Goal: Task Accomplishment & Management: Manage account settings

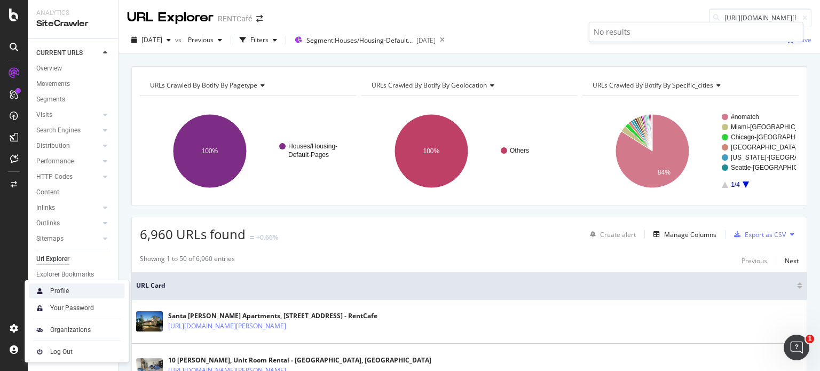
click at [67, 286] on div "Profile" at bounding box center [77, 291] width 96 height 15
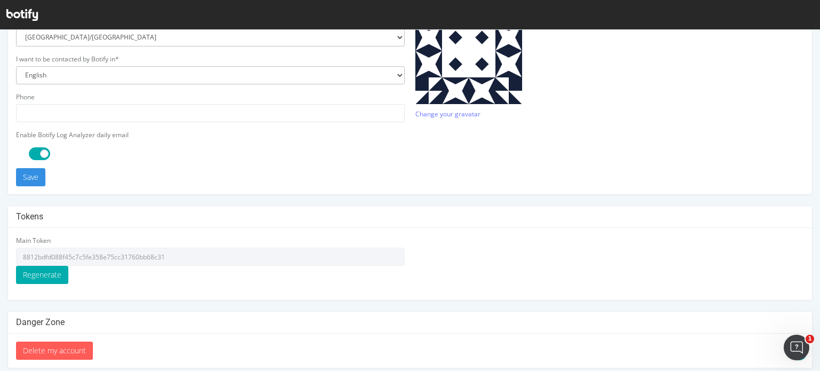
scroll to position [329, 0]
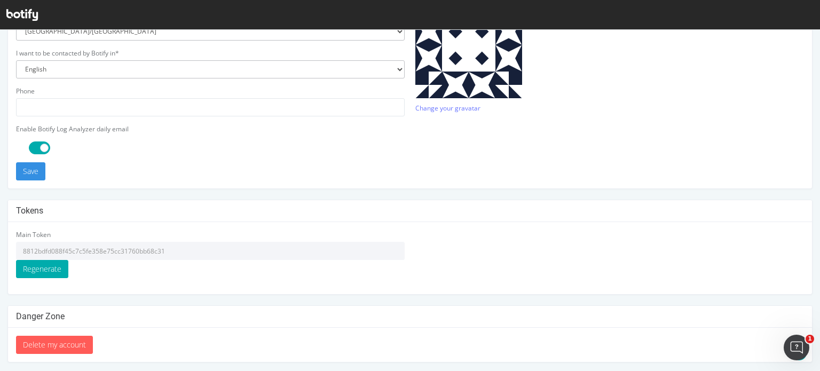
click at [73, 249] on input "8812bdfd088f45c7c5fe358e75cc31760bb68c31" at bounding box center [210, 251] width 389 height 18
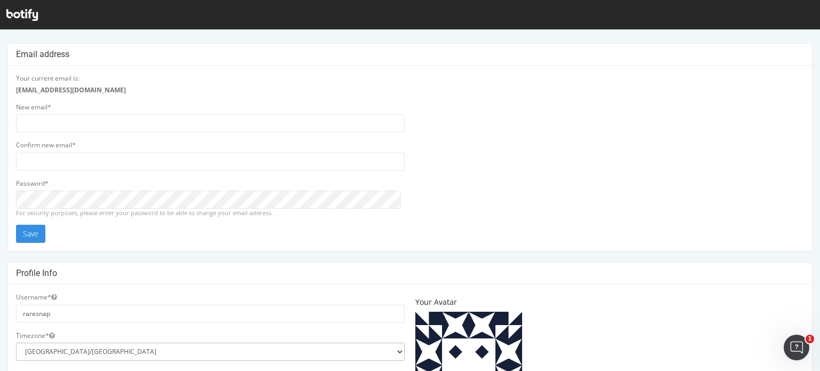
scroll to position [0, 0]
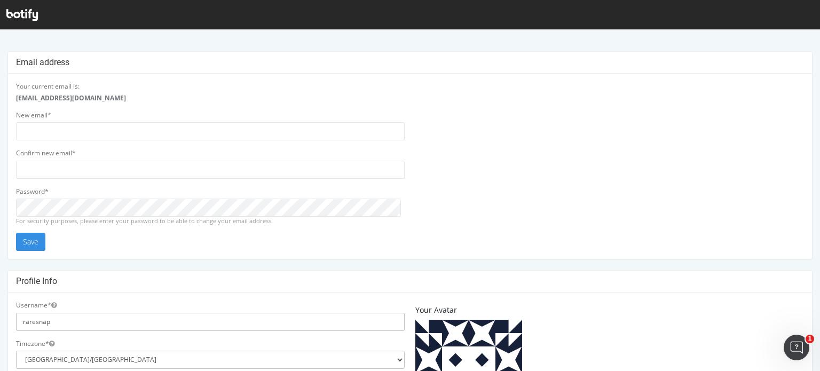
click at [67, 320] on input "raresnap" at bounding box center [210, 322] width 389 height 18
click at [30, 12] on icon at bounding box center [22, 15] width 32 height 12
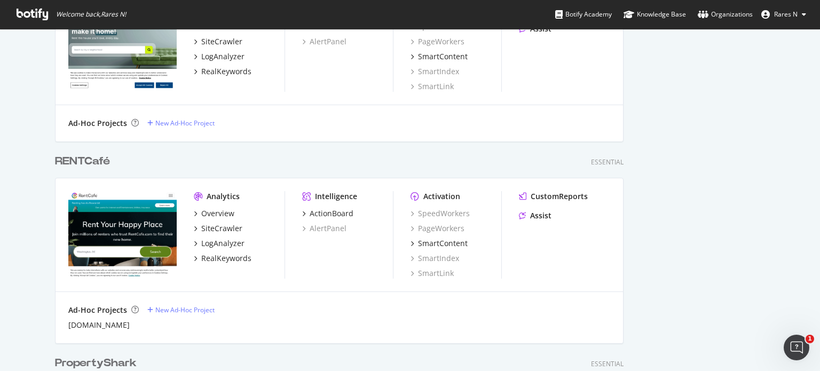
scroll to position [481, 0]
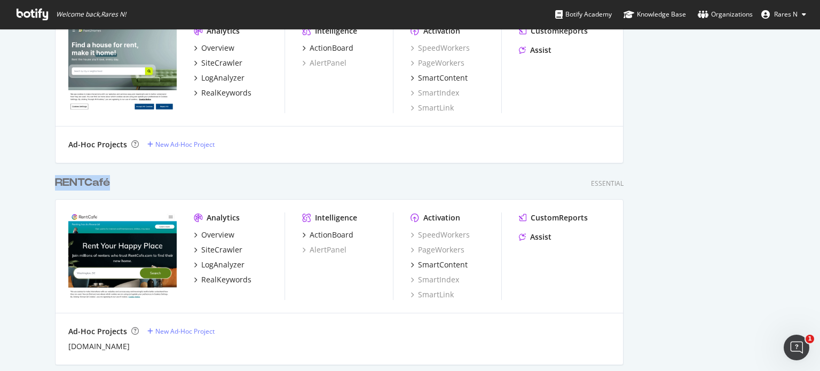
drag, startPoint x: 113, startPoint y: 184, endPoint x: 54, endPoint y: 181, distance: 58.8
click at [55, 181] on div "RENTCafé Essential" at bounding box center [339, 182] width 569 height 15
copy div "RENTCafé"
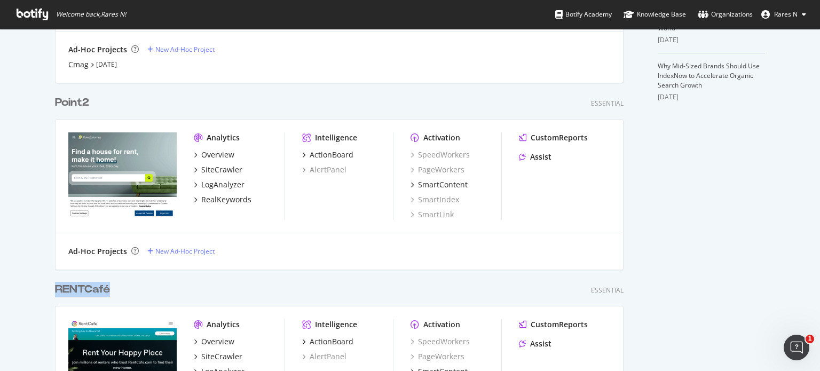
scroll to position [534, 0]
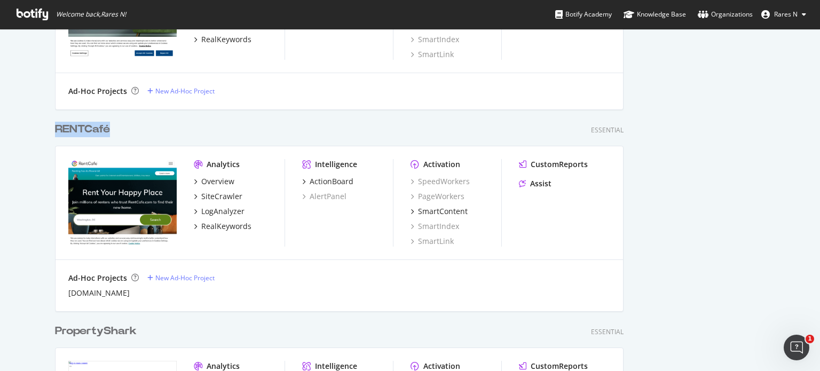
click at [87, 130] on div "RENTCafé" at bounding box center [82, 129] width 55 height 15
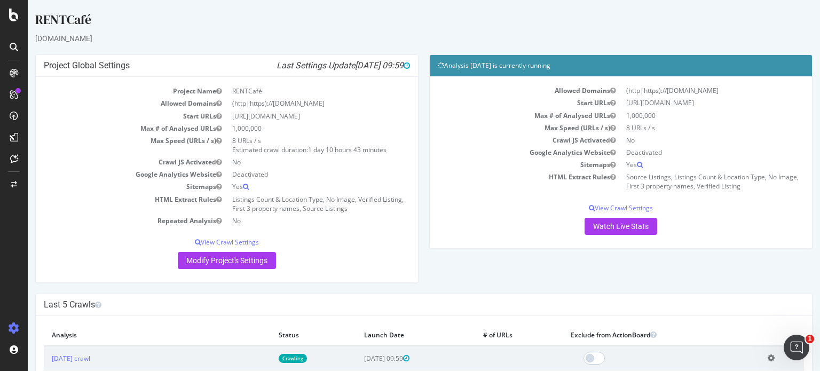
click at [16, 326] on icon at bounding box center [14, 328] width 11 height 11
click at [9, 182] on div at bounding box center [14, 184] width 26 height 17
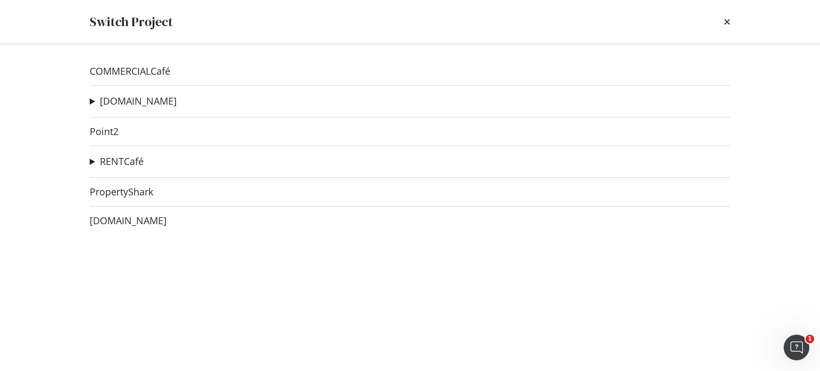
click at [92, 163] on summary "RENTCafé" at bounding box center [117, 162] width 54 height 14
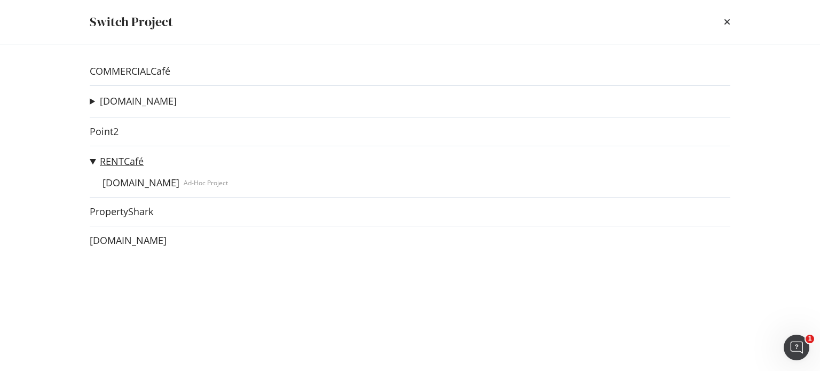
click at [123, 160] on link "RENTCafé" at bounding box center [122, 161] width 44 height 11
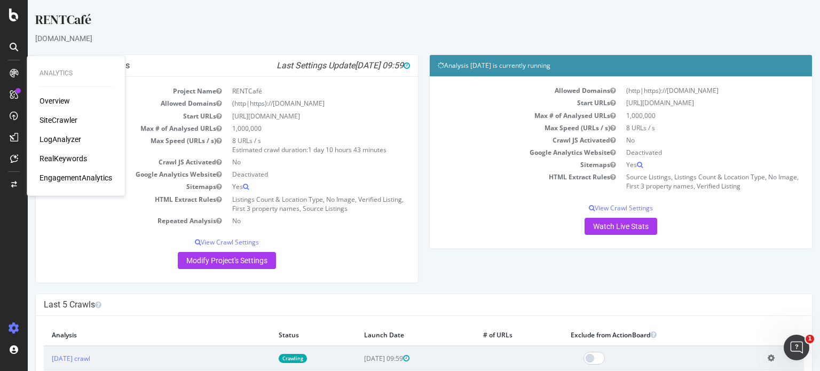
click at [51, 103] on div "Overview" at bounding box center [55, 101] width 30 height 11
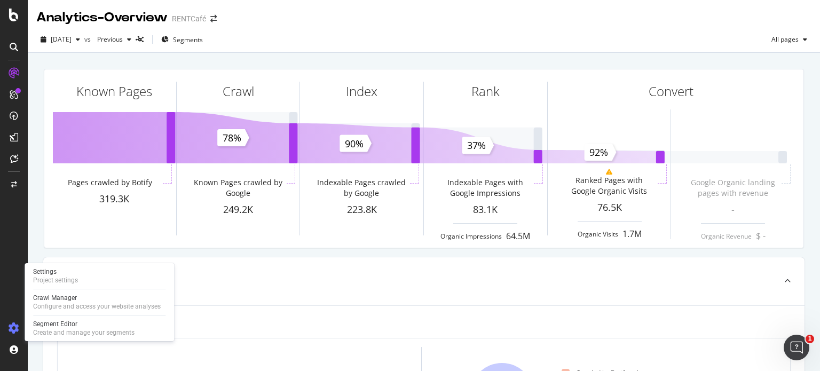
click at [9, 328] on icon at bounding box center [14, 328] width 11 height 11
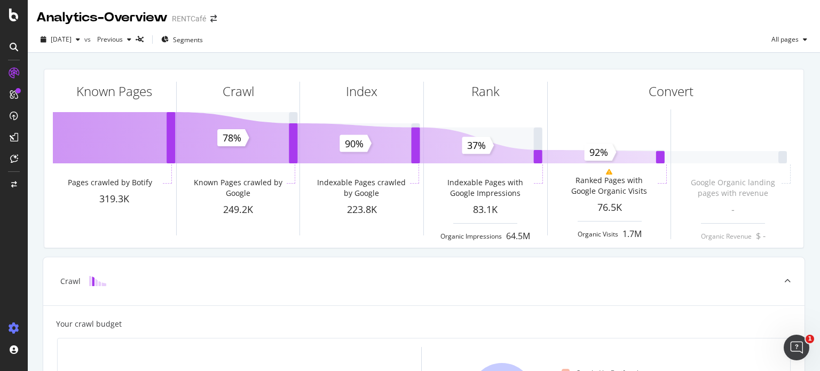
click at [9, 324] on icon at bounding box center [14, 328] width 11 height 11
click at [15, 328] on icon at bounding box center [14, 328] width 11 height 11
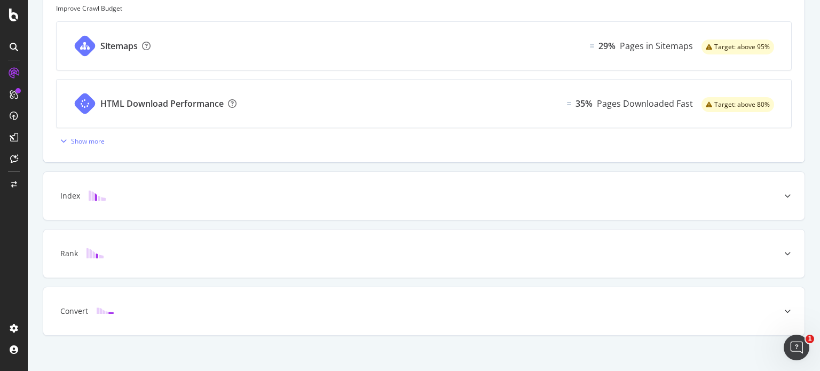
scroll to position [457, 0]
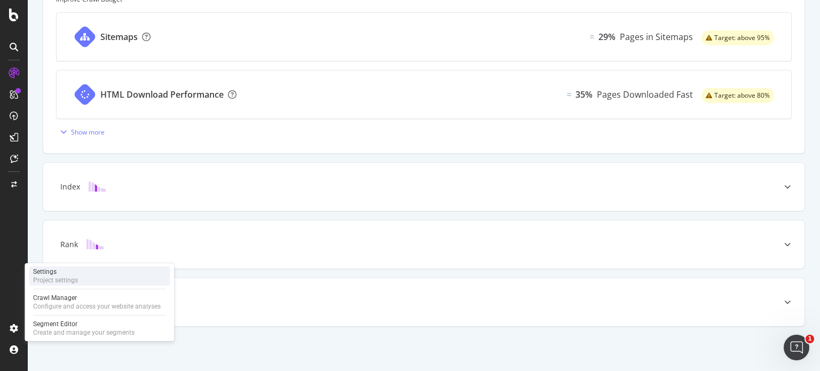
click at [72, 273] on div "Settings" at bounding box center [55, 272] width 45 height 9
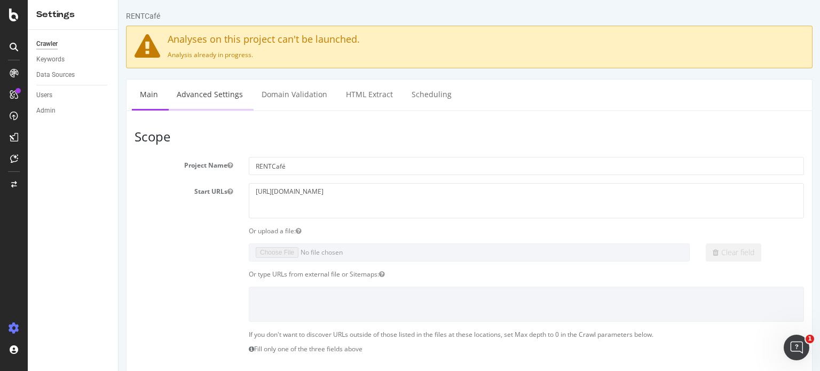
click at [210, 95] on link "Advanced Settings" at bounding box center [210, 94] width 82 height 29
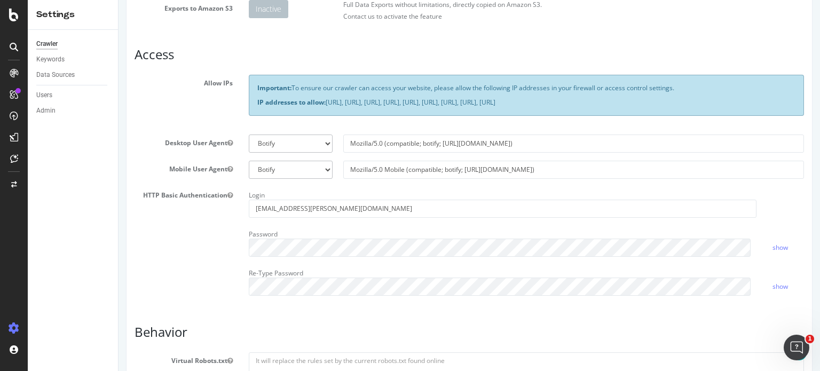
scroll to position [160, 0]
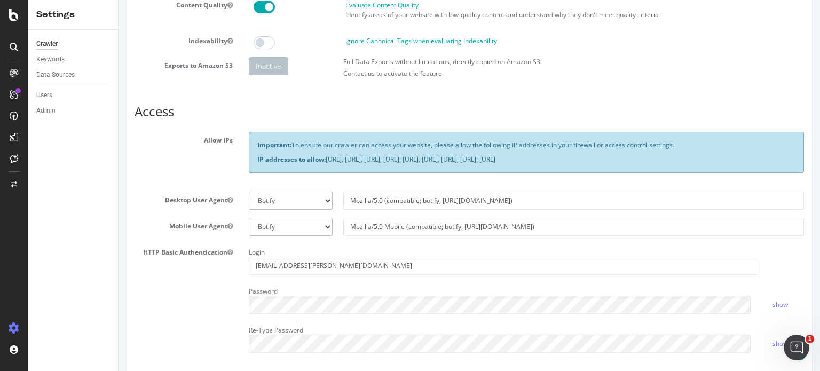
click at [278, 196] on select "Botify Googlebot Chrome Firefox Edge Custom" at bounding box center [291, 201] width 84 height 18
click at [185, 170] on div "Allow IPs Important: To ensure our crawler can access your website, please allo…" at bounding box center [470, 157] width 686 height 51
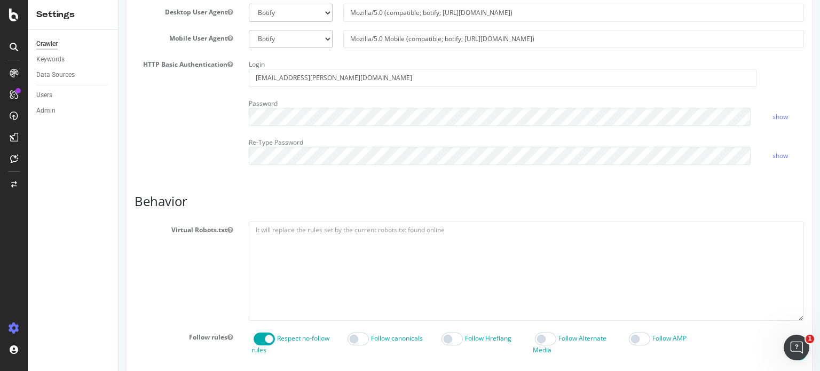
scroll to position [374, 0]
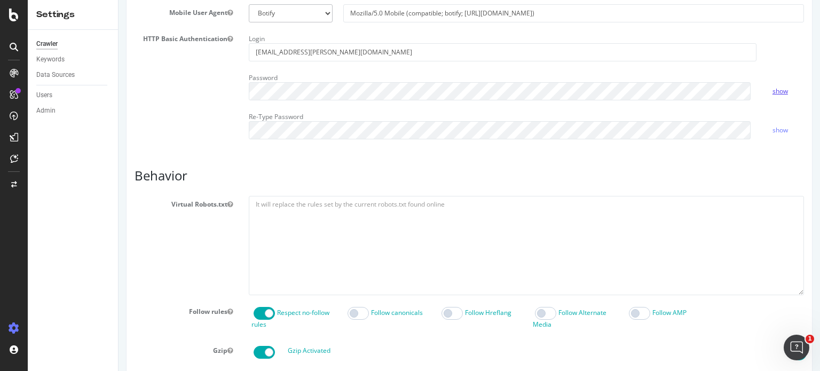
click at [773, 91] on link "show" at bounding box center [780, 91] width 15 height 9
click at [773, 91] on link "hide" at bounding box center [779, 91] width 13 height 9
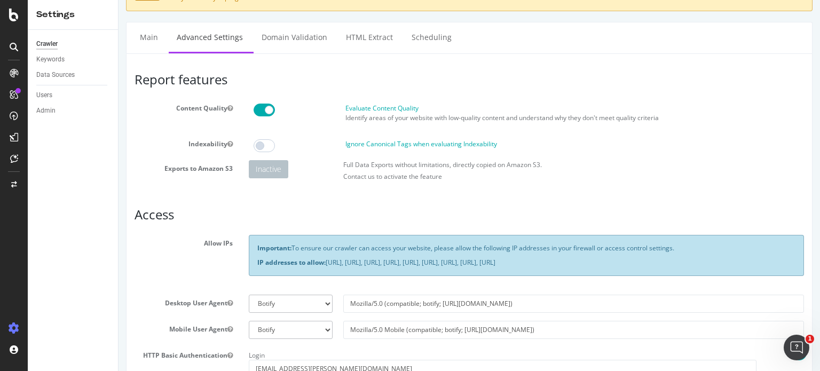
scroll to position [0, 0]
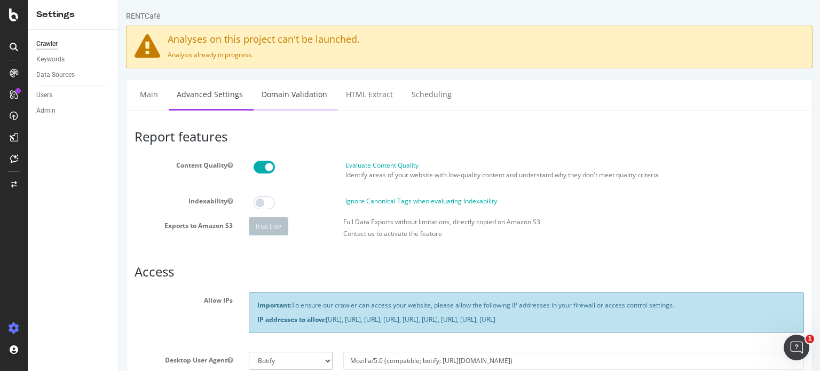
click at [276, 100] on link "Domain Validation" at bounding box center [295, 94] width 82 height 29
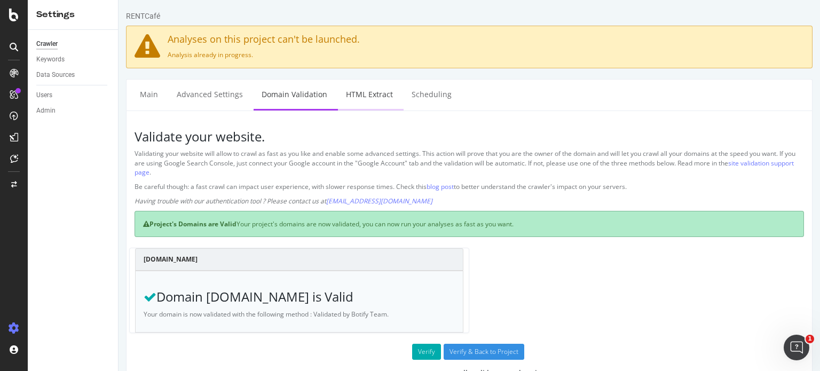
click at [363, 93] on link "HTML Extract" at bounding box center [369, 94] width 63 height 29
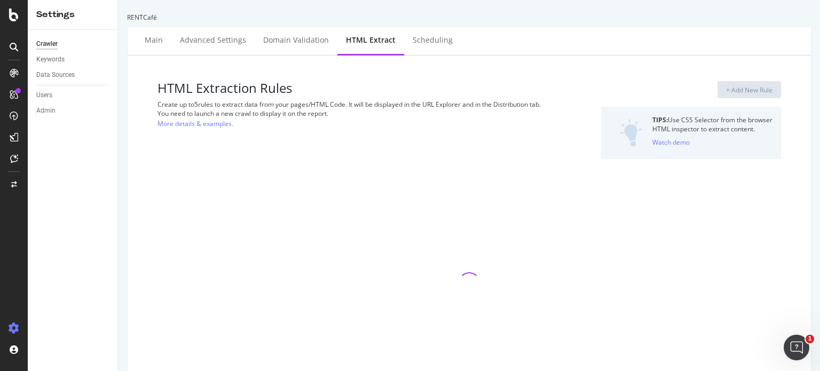
select select "count"
select select "list"
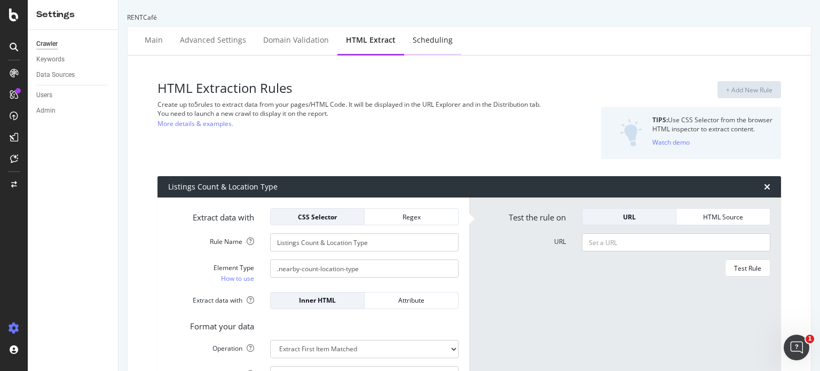
click at [423, 48] on div "Scheduling" at bounding box center [432, 40] width 57 height 29
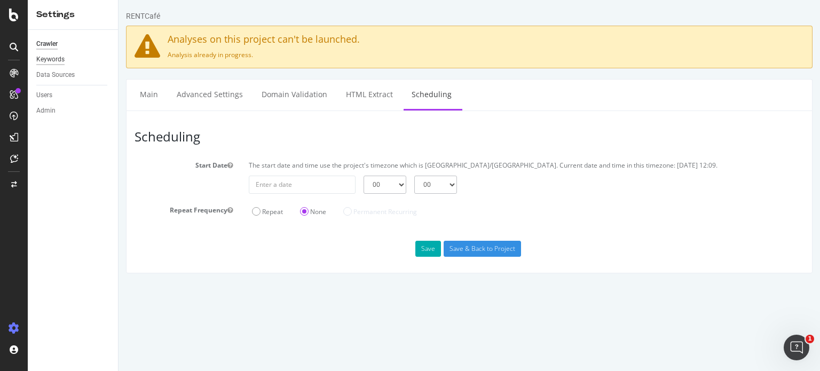
click at [54, 61] on div "Keywords" at bounding box center [50, 59] width 28 height 11
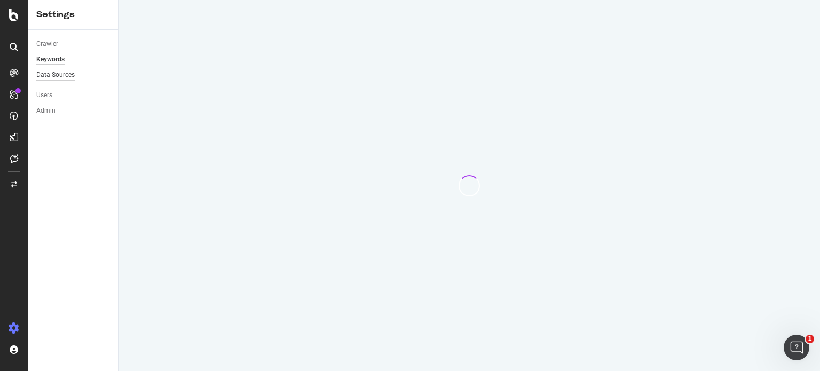
click at [56, 74] on div "Data Sources" at bounding box center [55, 74] width 38 height 11
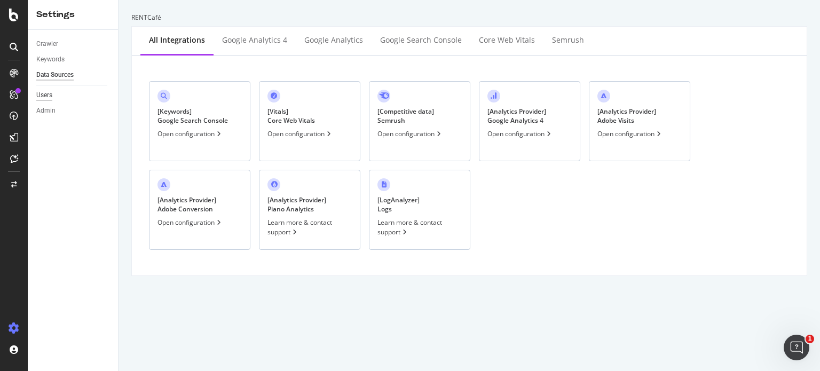
click at [48, 97] on div "Users" at bounding box center [44, 95] width 16 height 11
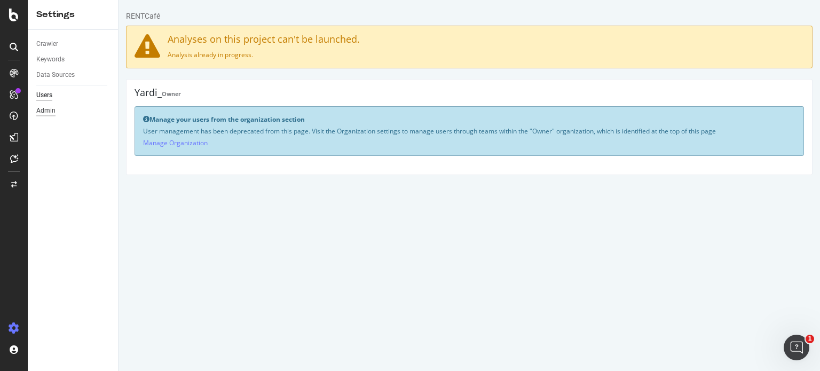
click at [46, 112] on div "Admin" at bounding box center [45, 110] width 19 height 11
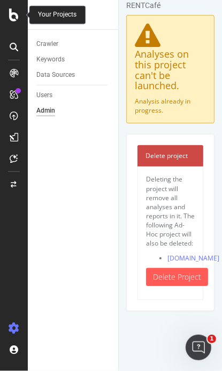
click at [14, 15] on icon at bounding box center [14, 15] width 10 height 13
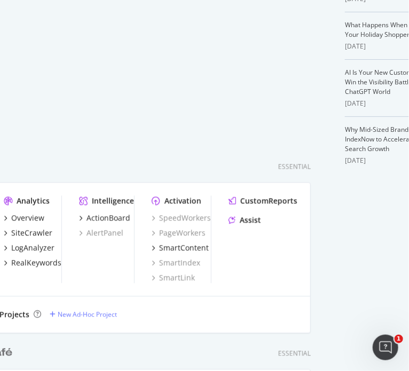
scroll to position [718, 0]
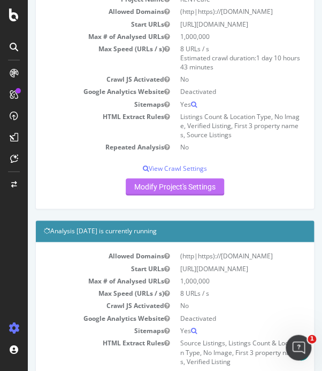
scroll to position [160, 0]
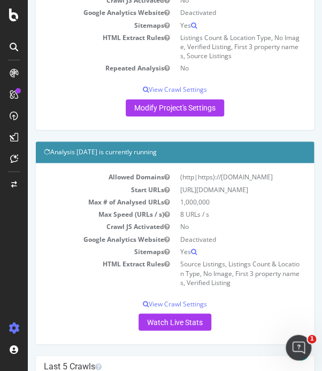
click at [13, 20] on icon at bounding box center [14, 15] width 10 height 13
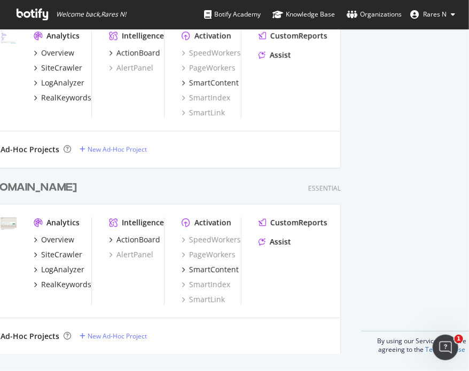
scroll to position [552, 0]
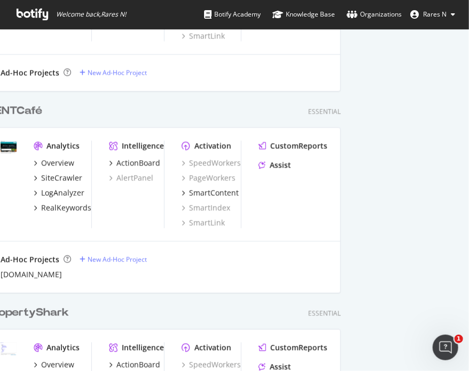
click at [16, 106] on div "RENTCafé" at bounding box center [14, 111] width 55 height 15
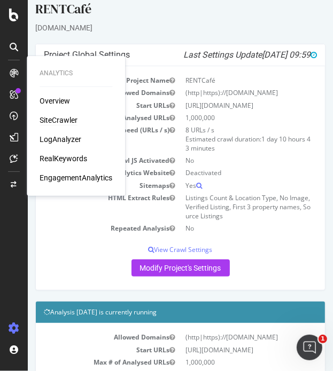
click at [60, 121] on div "SiteCrawler" at bounding box center [59, 120] width 38 height 11
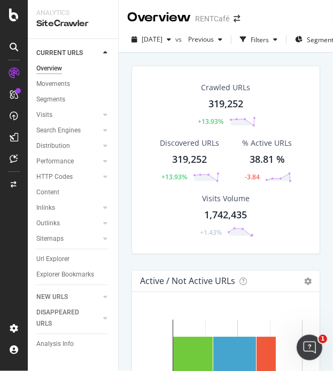
drag, startPoint x: 59, startPoint y: 256, endPoint x: 323, endPoint y: 158, distance: 280.9
click at [59, 256] on div "Url Explorer" at bounding box center [52, 259] width 33 height 11
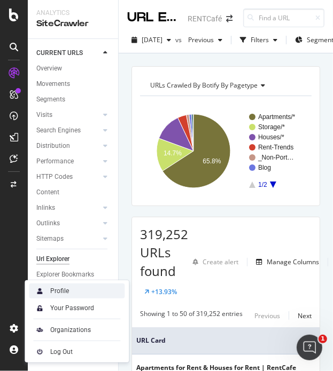
click at [74, 288] on div "Profile" at bounding box center [77, 291] width 96 height 15
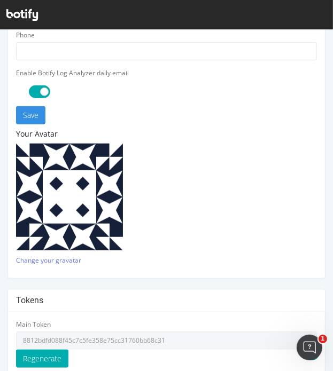
scroll to position [463, 0]
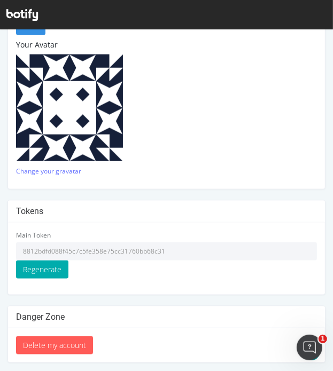
click at [80, 251] on input "8812bdfd088f45c7c5fe358e75cc31760bb68c31" at bounding box center [166, 251] width 301 height 18
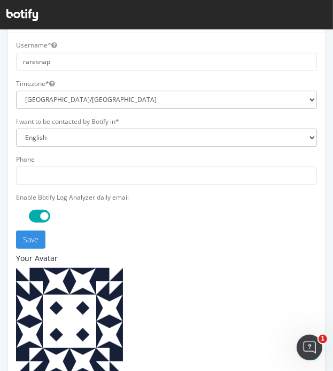
scroll to position [0, 0]
